Goal: Task Accomplishment & Management: Use online tool/utility

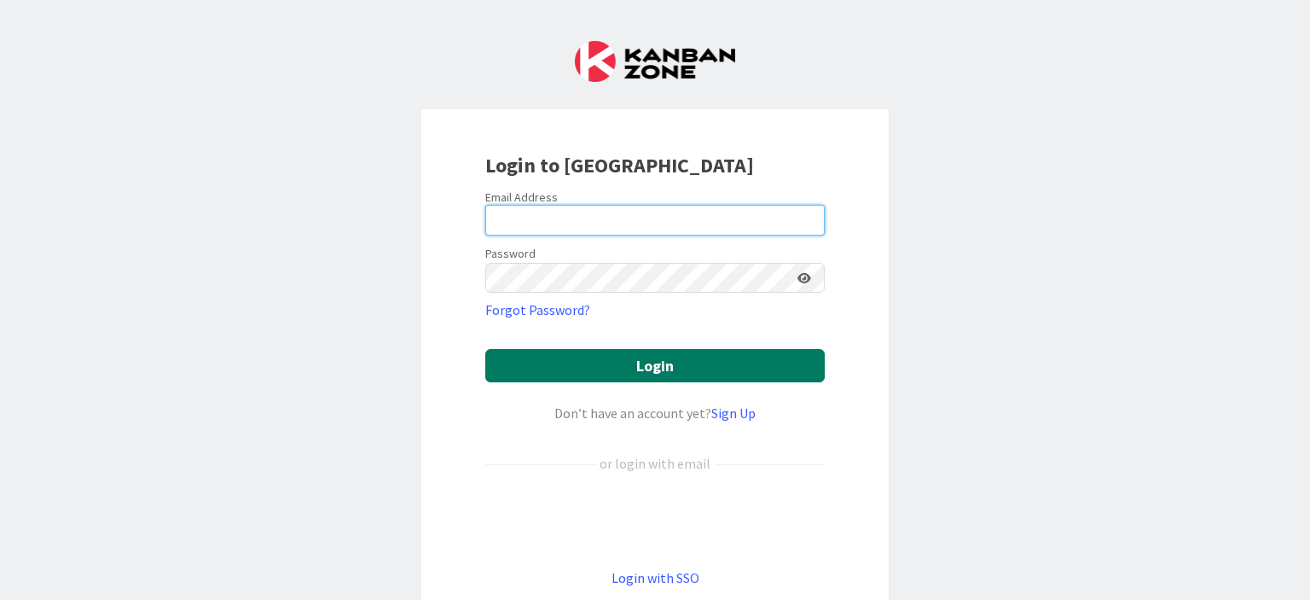
type input "[PERSON_NAME][EMAIL_ADDRESS][PERSON_NAME][DOMAIN_NAME]"
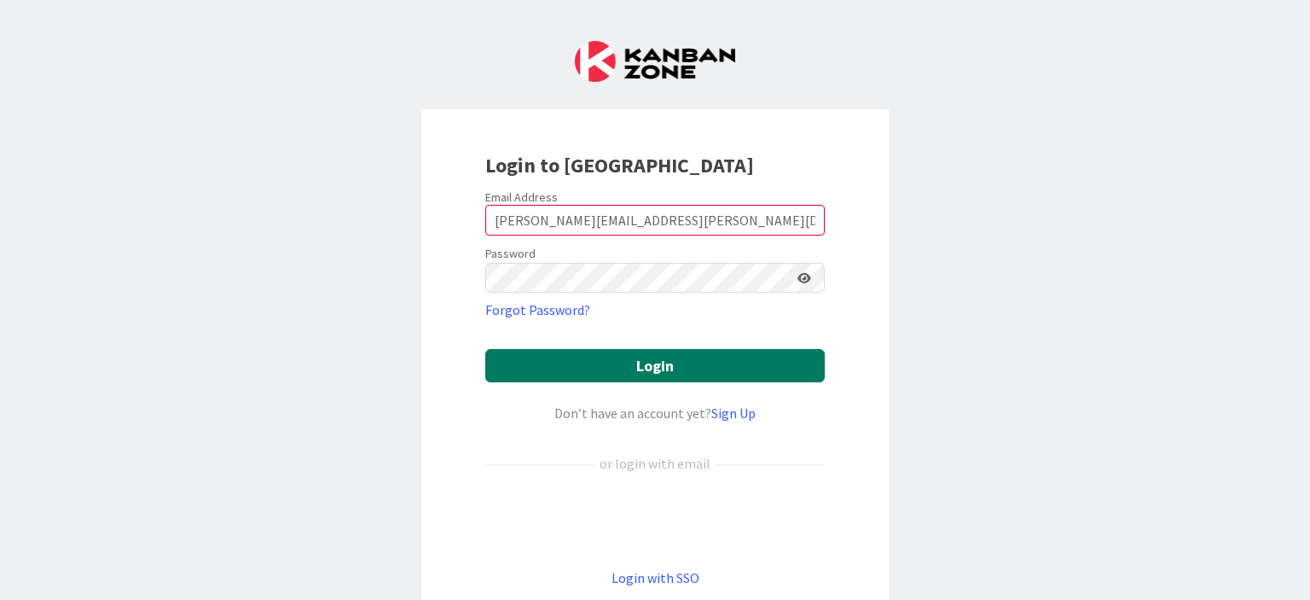
click at [661, 361] on button "Login" at bounding box center [654, 365] width 339 height 33
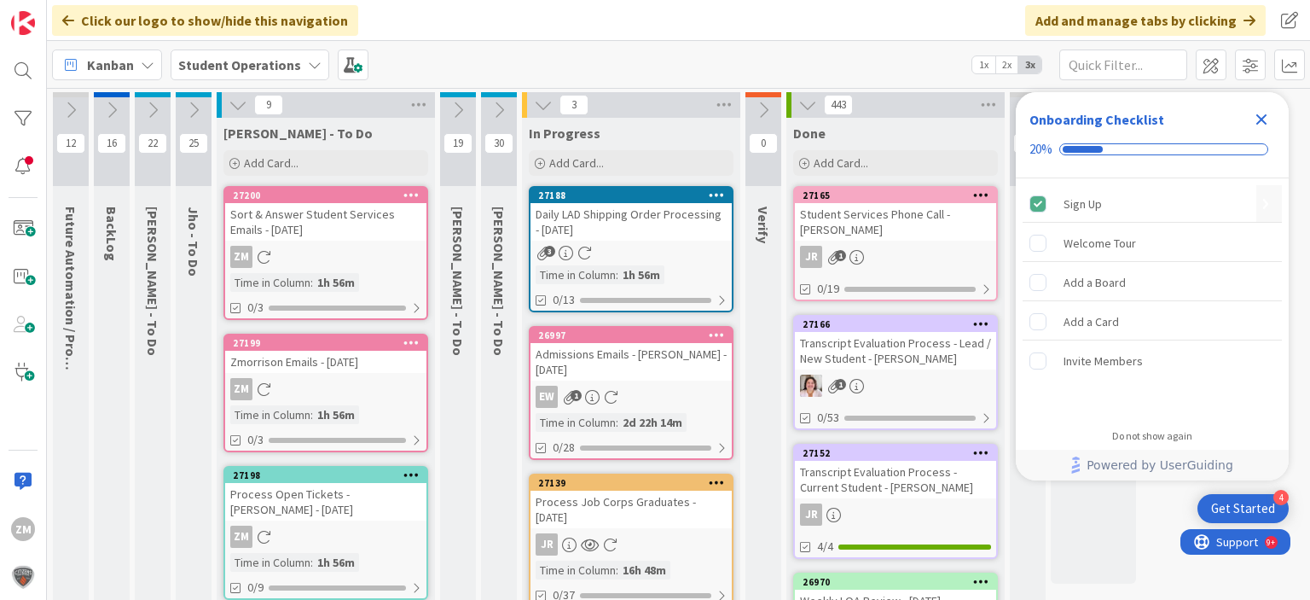
click at [1260, 115] on icon "Close Checklist" at bounding box center [1261, 119] width 20 height 20
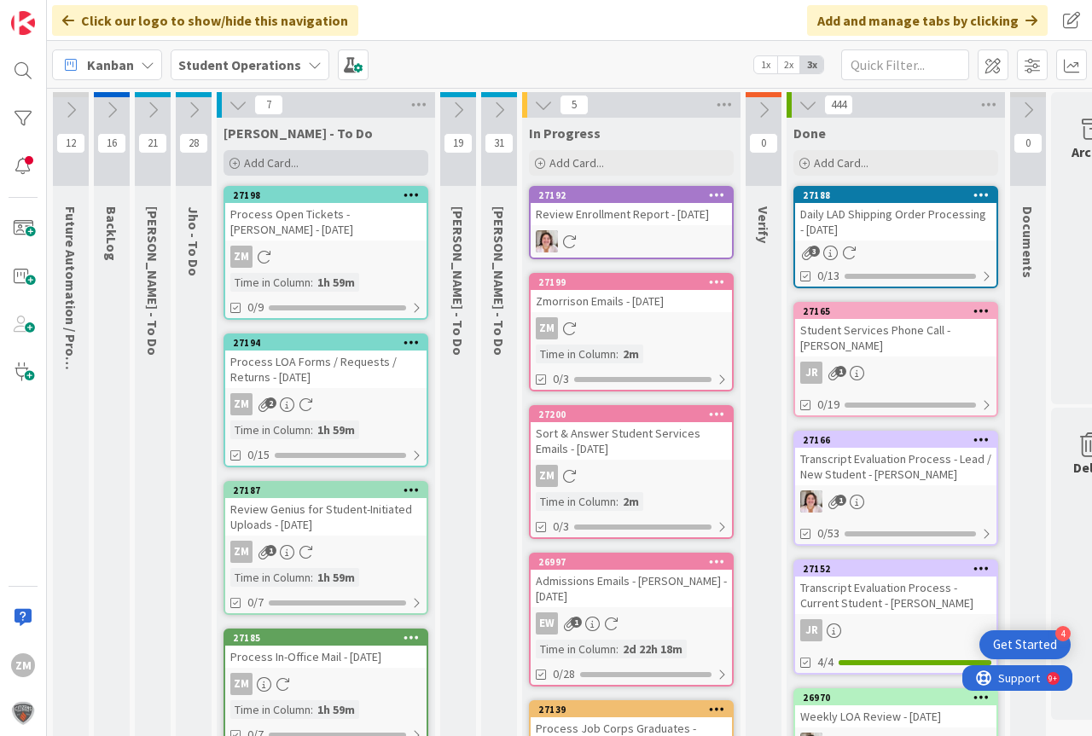
click at [275, 159] on span "Add Card..." at bounding box center [271, 162] width 55 height 15
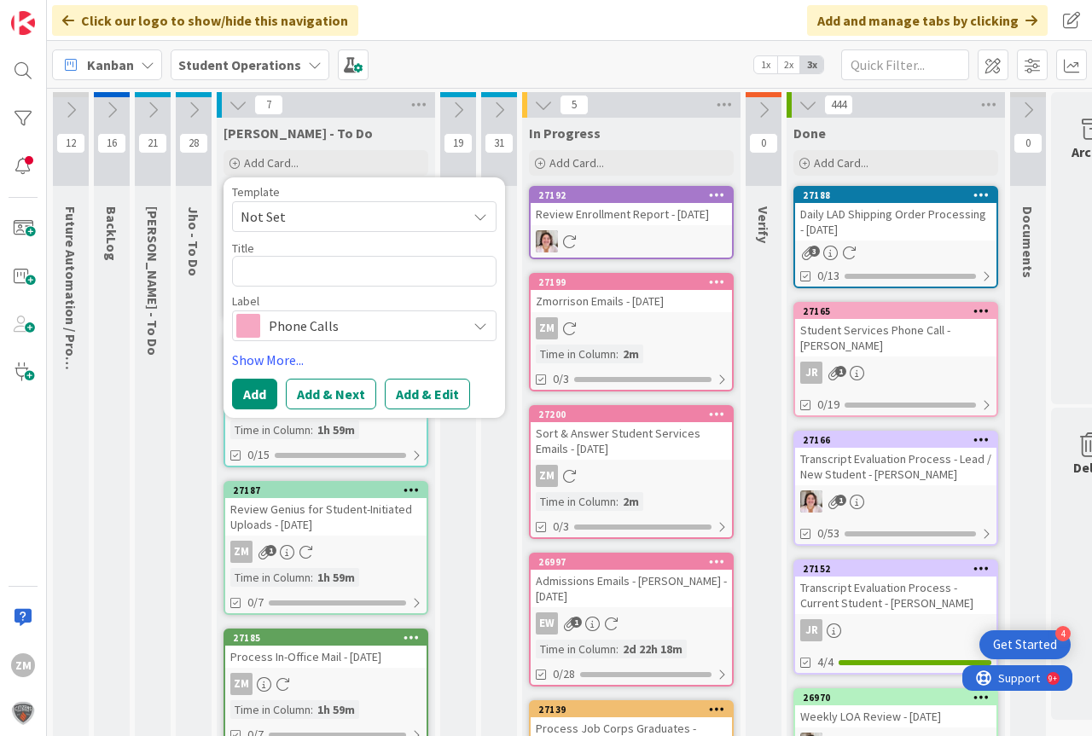
click at [477, 215] on icon at bounding box center [480, 217] width 14 height 14
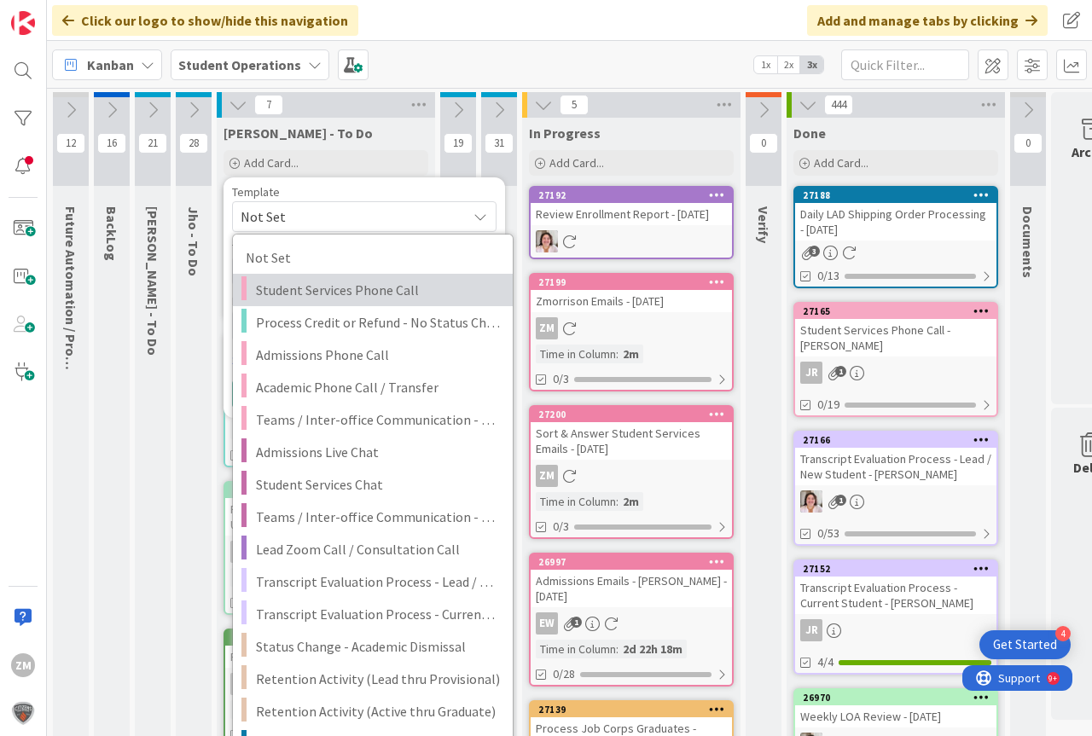
click at [352, 287] on span "Student Services Phone Call" at bounding box center [378, 290] width 244 height 22
type textarea "x"
type textarea "Student Services Phone Call"
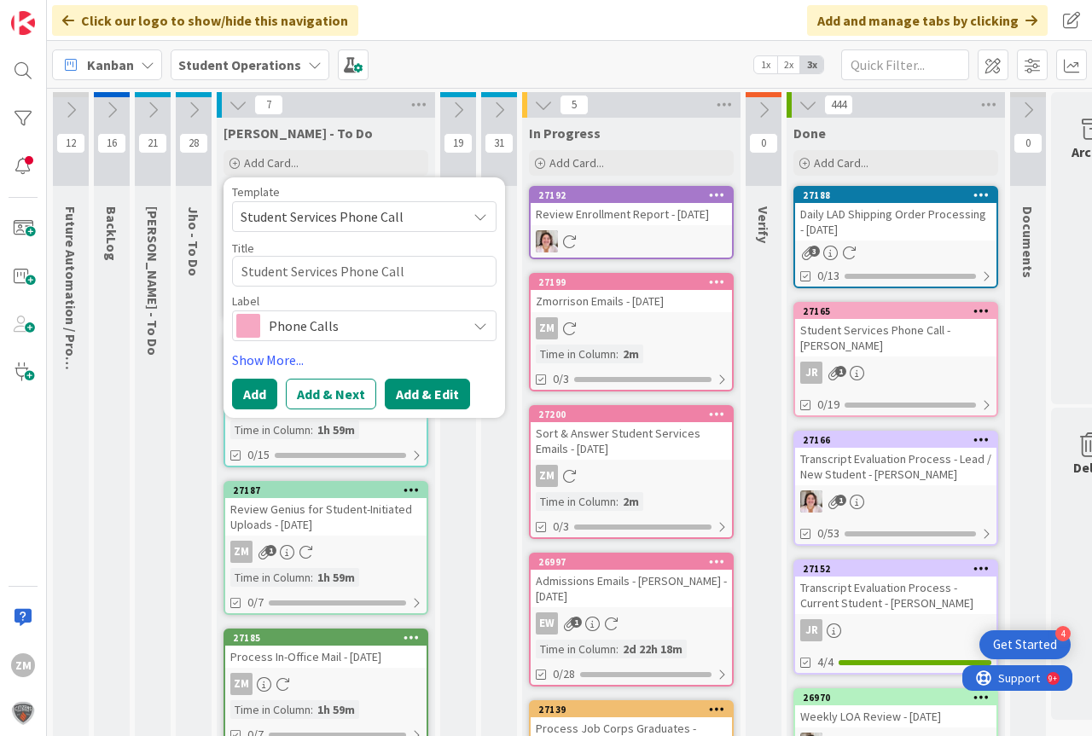
click at [432, 395] on button "Add & Edit" at bounding box center [427, 394] width 85 height 31
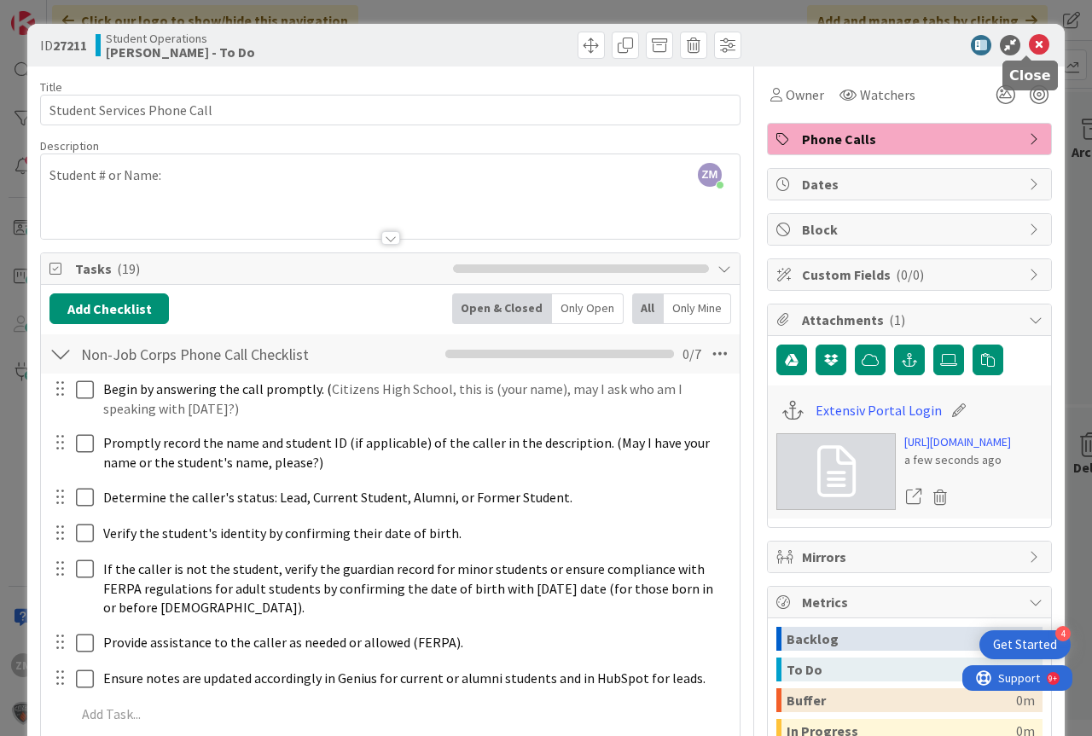
click at [1029, 48] on icon at bounding box center [1039, 45] width 20 height 20
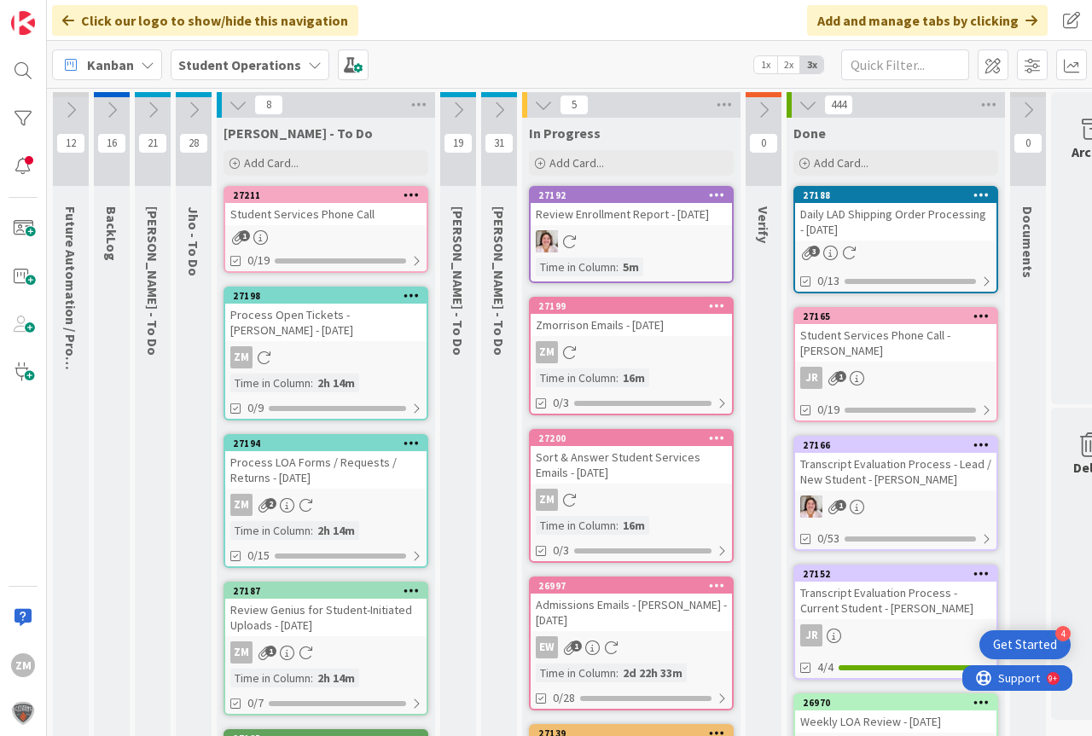
click at [415, 192] on icon at bounding box center [411, 194] width 16 height 12
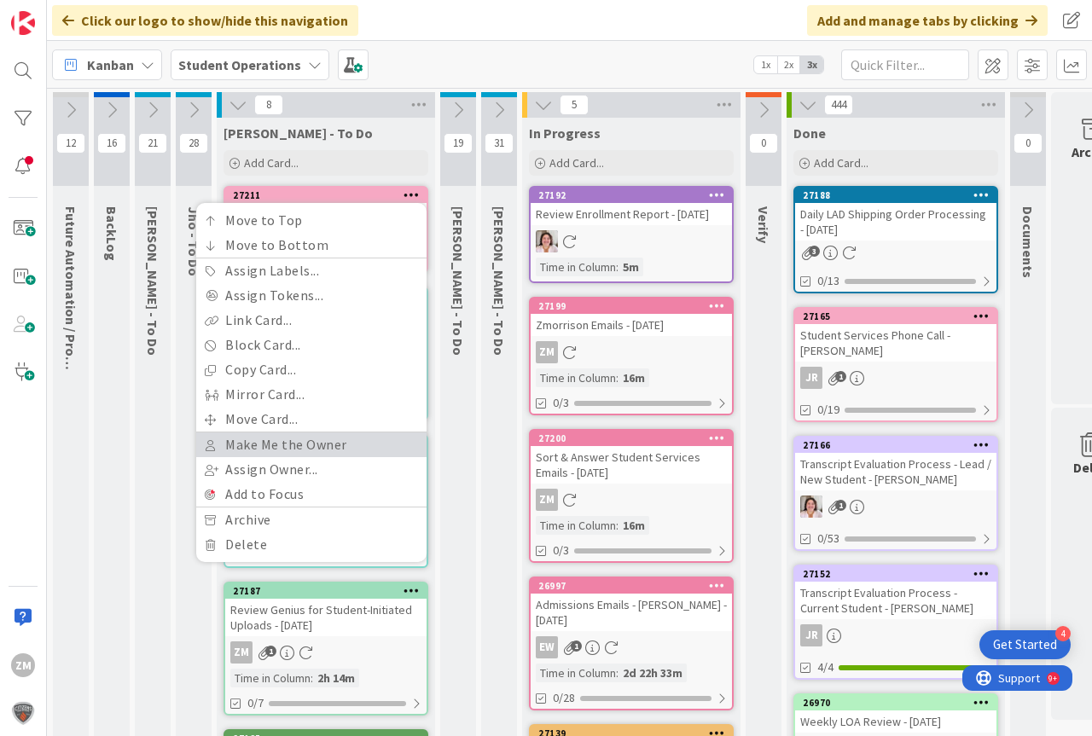
click at [287, 448] on link "Make Me the Owner" at bounding box center [311, 444] width 230 height 25
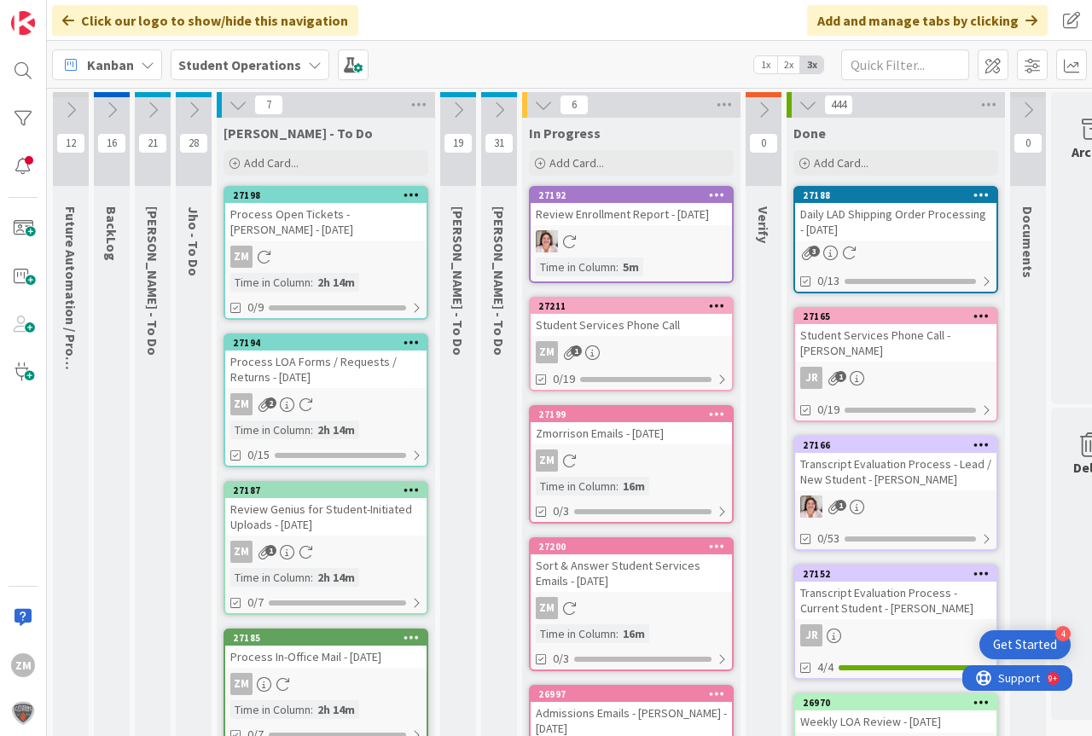
click at [635, 363] on div "ZM 1" at bounding box center [630, 352] width 201 height 22
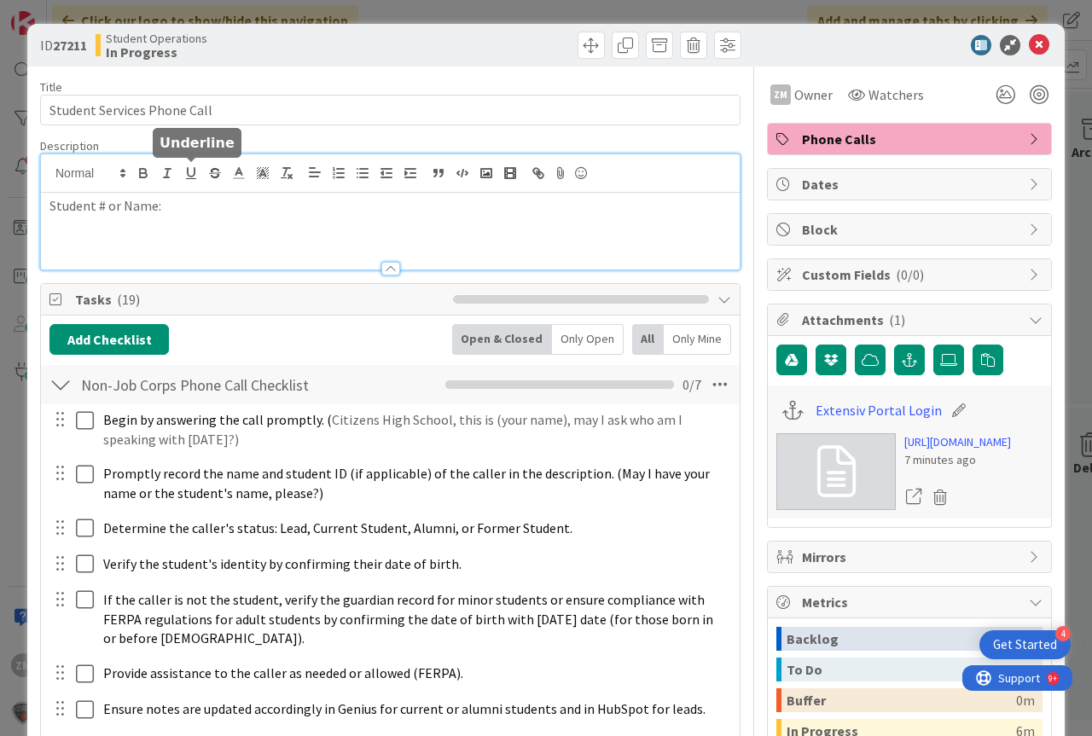
click at [193, 180] on div "Student # or Name:" at bounding box center [390, 211] width 698 height 115
click at [1032, 44] on icon at bounding box center [1039, 45] width 20 height 20
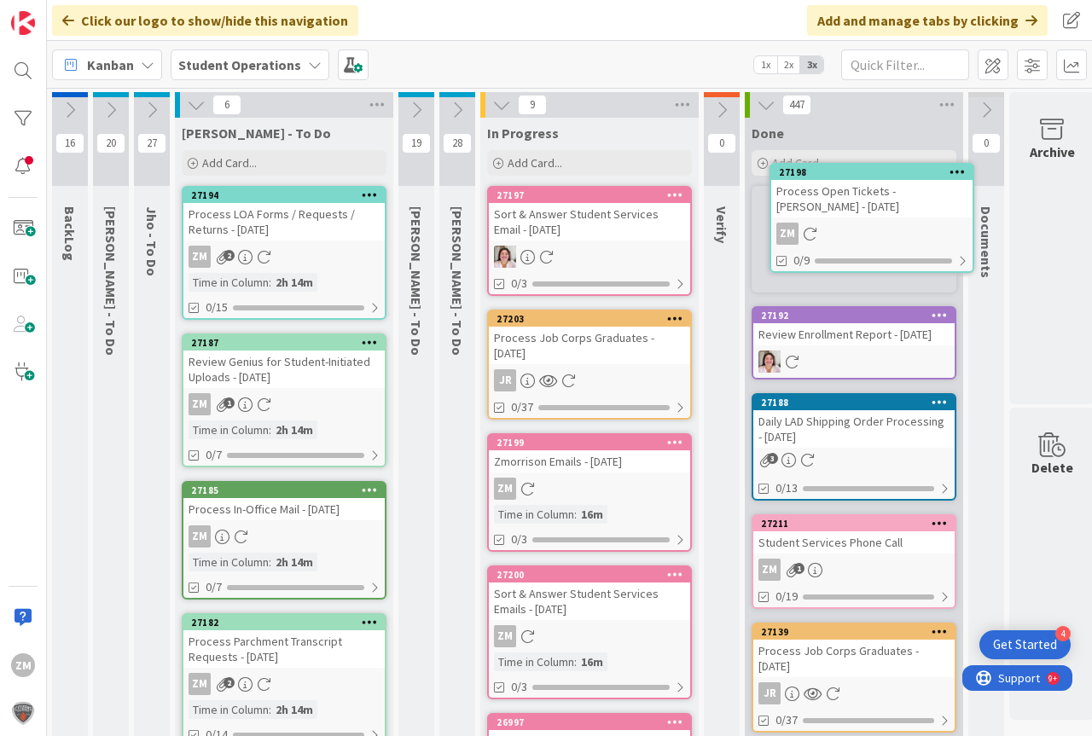
scroll to position [0, 63]
